Goal: Task Accomplishment & Management: Use online tool/utility

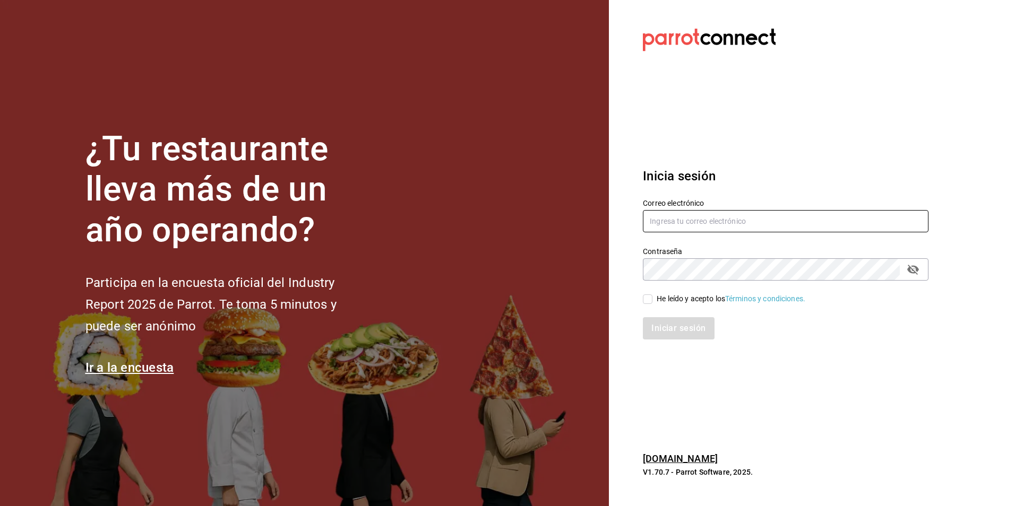
type input "nominassushizone@gmail.com"
click at [682, 298] on div "He leído y acepto los Términos y condiciones." at bounding box center [731, 299] width 149 height 11
click at [652, 298] on input "He leído y acepto los Términos y condiciones." at bounding box center [648, 300] width 10 height 10
checkbox input "true"
click at [681, 329] on button "Iniciar sesión" at bounding box center [679, 328] width 72 height 22
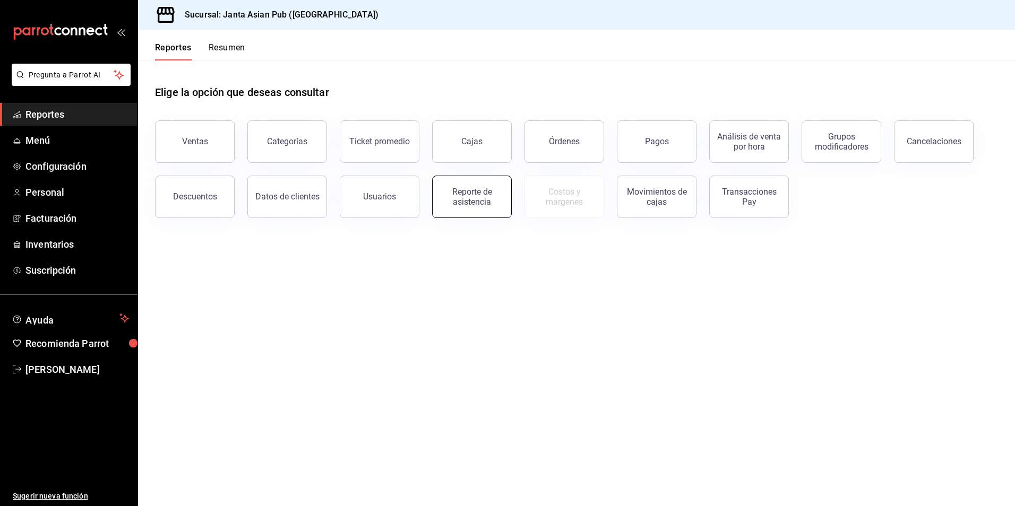
click at [478, 192] on div "Reporte de asistencia" at bounding box center [472, 197] width 66 height 20
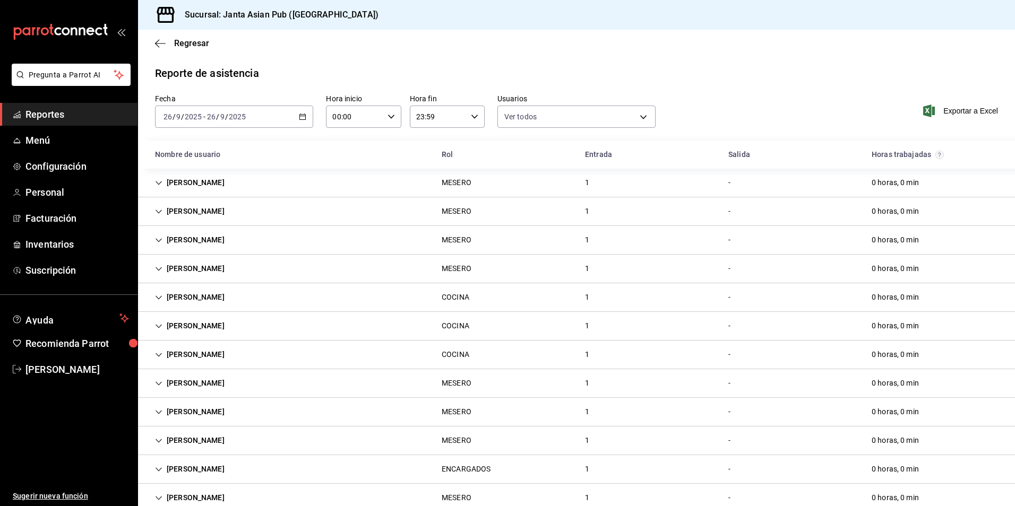
click at [280, 120] on div "[DATE] [DATE] - [DATE] [DATE]" at bounding box center [234, 117] width 158 height 22
click at [175, 179] on li "Ayer" at bounding box center [205, 173] width 99 height 24
click at [944, 115] on span "Exportar a Excel" at bounding box center [961, 111] width 73 height 13
